Goal: Task Accomplishment & Management: Manage account settings

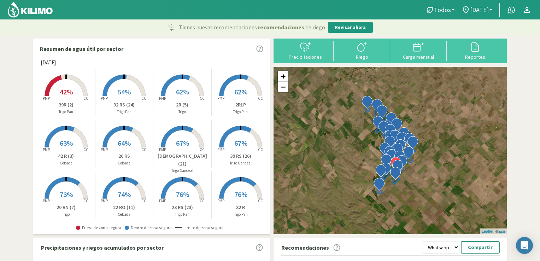
click at [470, 12] on span "[DATE]" at bounding box center [479, 9] width 19 height 7
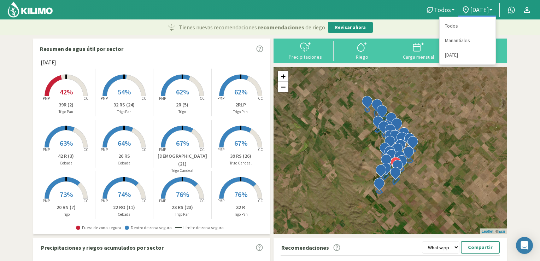
click at [434, 9] on span "Todos" at bounding box center [442, 9] width 17 height 7
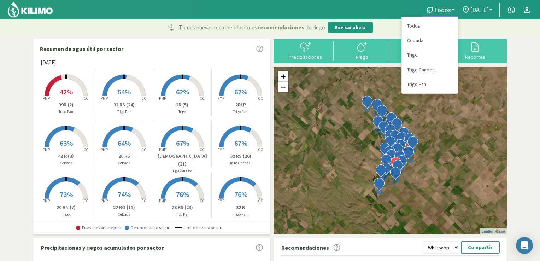
click at [470, 9] on span "[DATE]" at bounding box center [479, 9] width 19 height 7
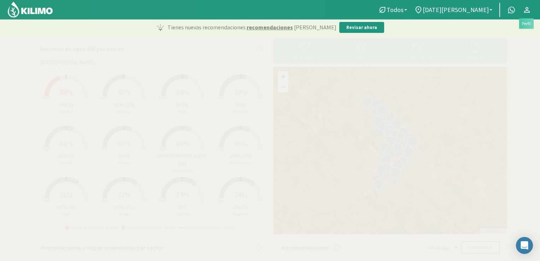
click at [530, 12] on icon at bounding box center [526, 10] width 8 height 8
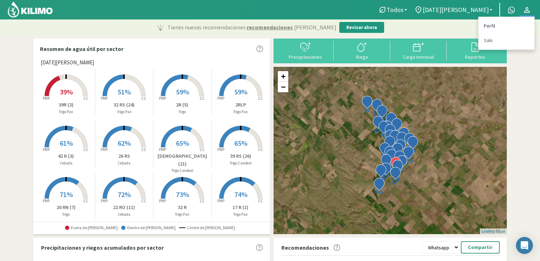
click at [518, 25] on link "Perfil" at bounding box center [506, 26] width 56 height 14
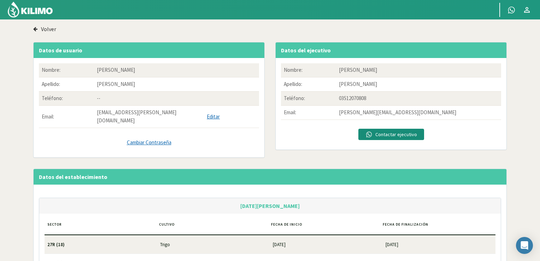
click at [37, 31] on icon "button" at bounding box center [35, 28] width 4 height 5
